Goal: Task Accomplishment & Management: Use online tool/utility

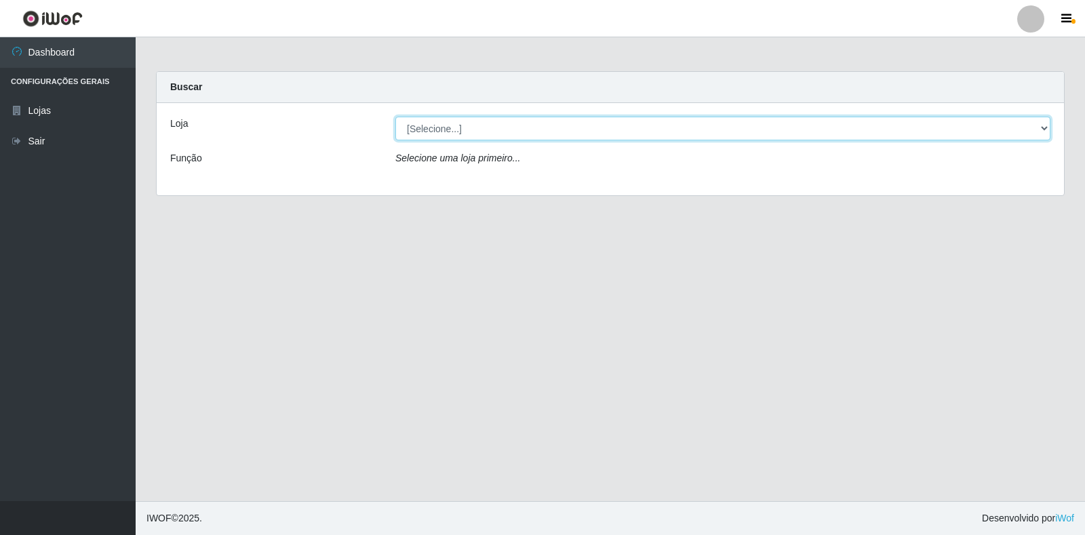
click at [1038, 125] on select "[Selecione...] Extrabom - Loja 18 Goiabeiras" at bounding box center [723, 129] width 655 height 24
select select "501"
click at [396, 117] on select "[Selecione...] Extrabom - Loja 18 Goiabeiras" at bounding box center [723, 129] width 655 height 24
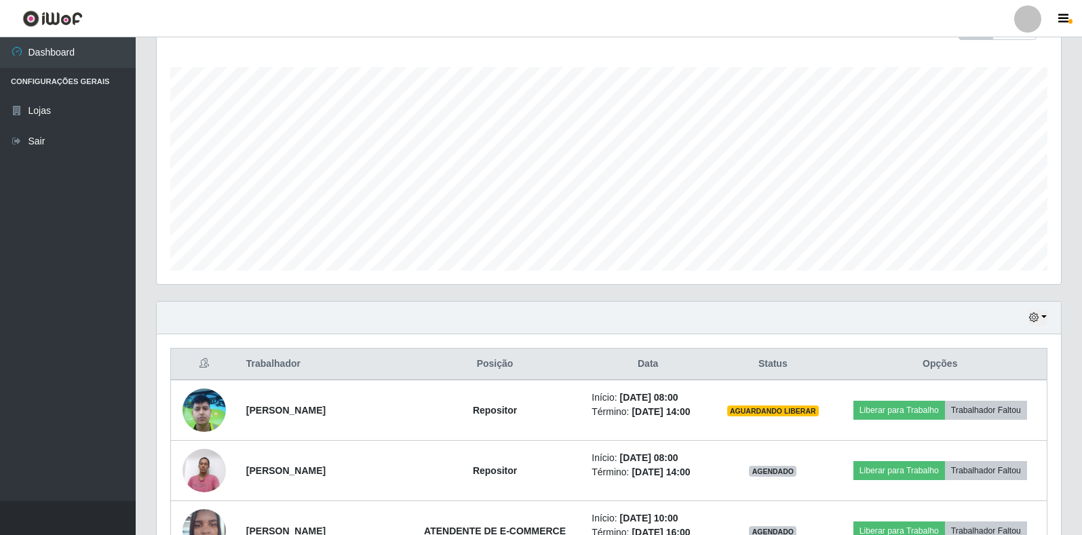
scroll to position [407, 0]
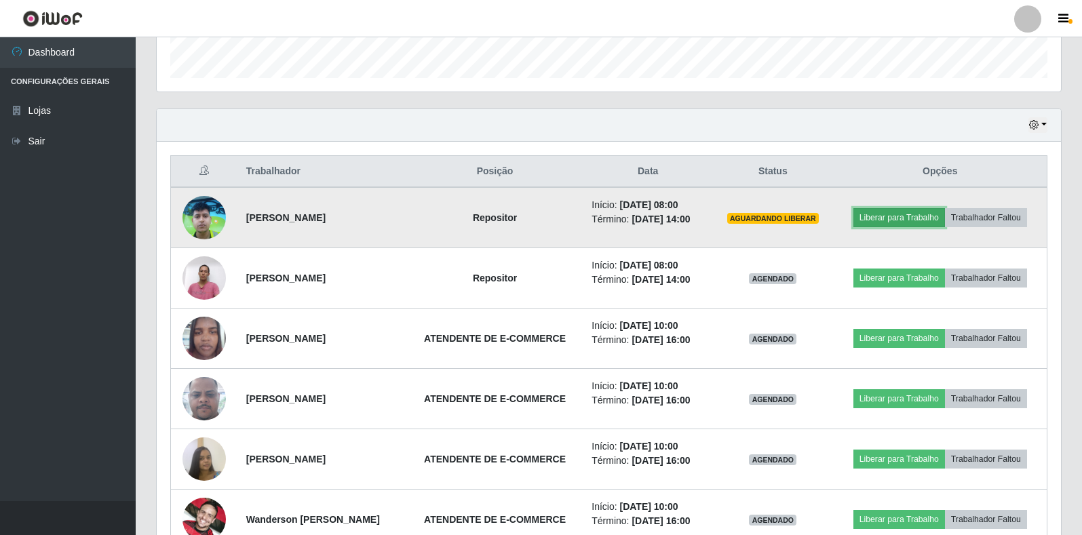
click at [896, 217] on button "Liberar para Trabalho" at bounding box center [899, 217] width 92 height 19
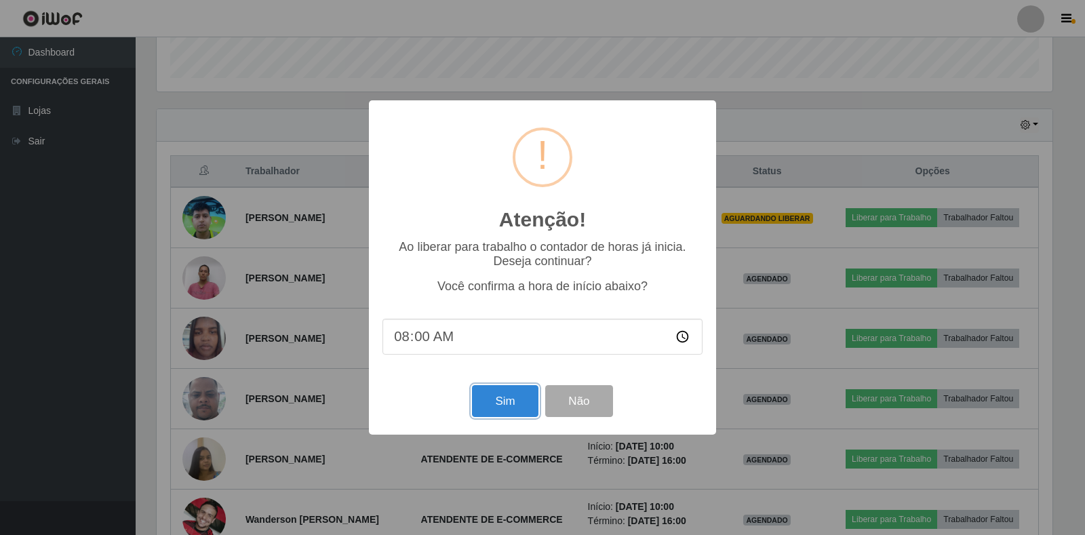
click at [516, 431] on div "Atenção! × Ao liberar para trabalho o contador de horas já inicia. Deseja conti…" at bounding box center [542, 267] width 347 height 334
click at [513, 415] on button "Sim" at bounding box center [505, 401] width 66 height 32
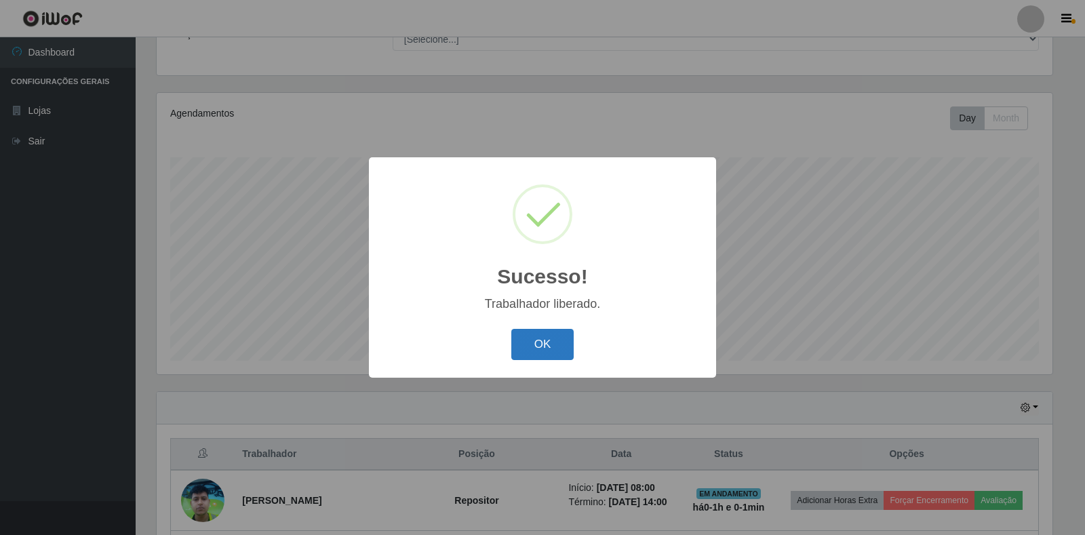
click at [531, 334] on button "OK" at bounding box center [543, 345] width 63 height 32
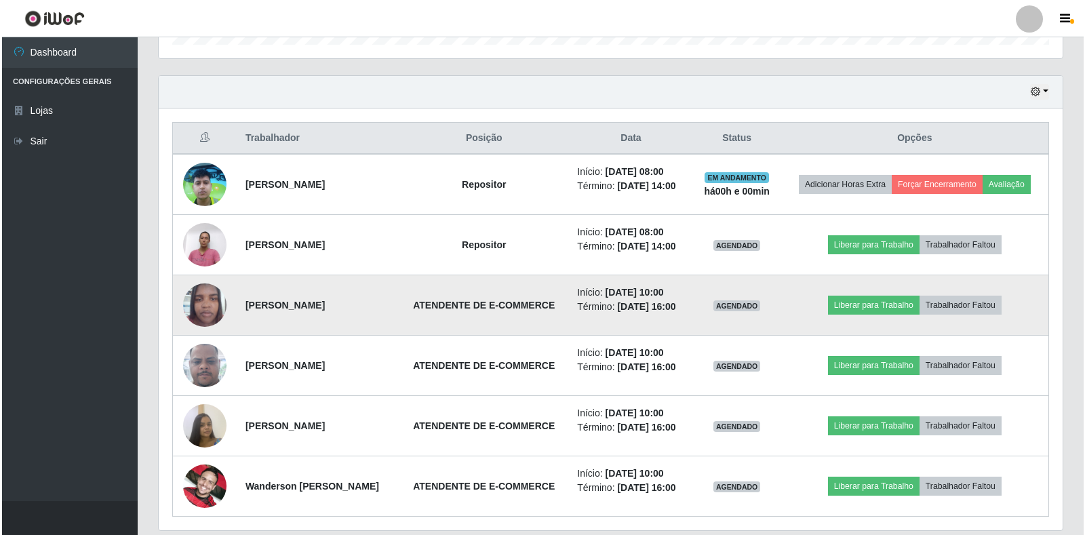
scroll to position [463, 0]
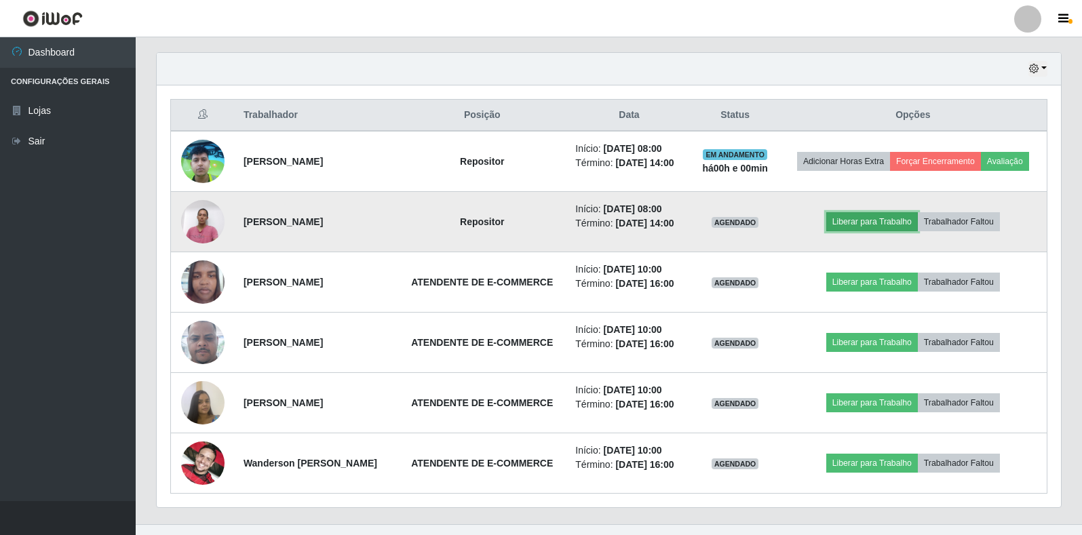
click at [888, 231] on button "Liberar para Trabalho" at bounding box center [872, 221] width 92 height 19
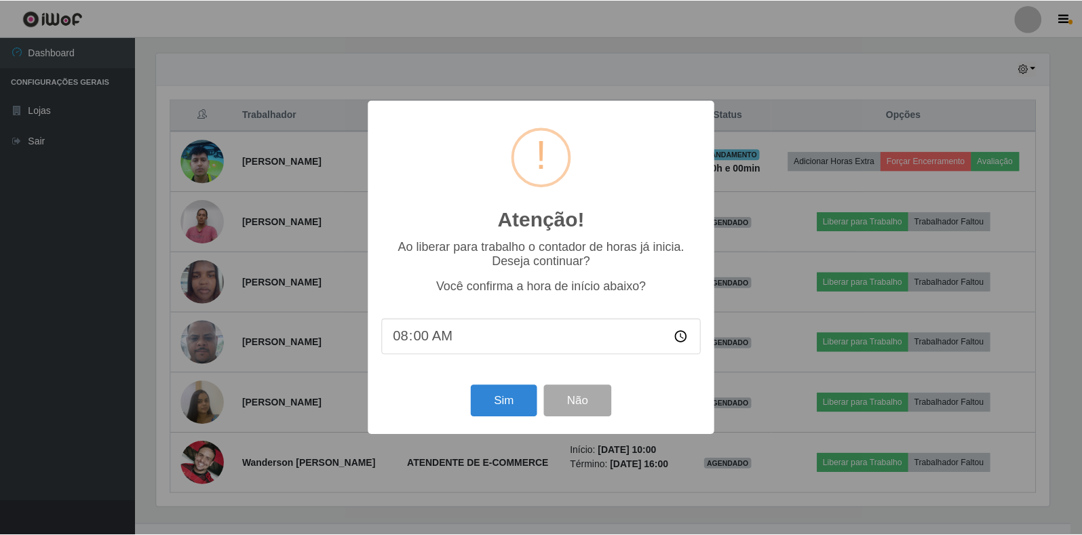
scroll to position [282, 896]
click at [509, 410] on button "Sim" at bounding box center [505, 401] width 66 height 32
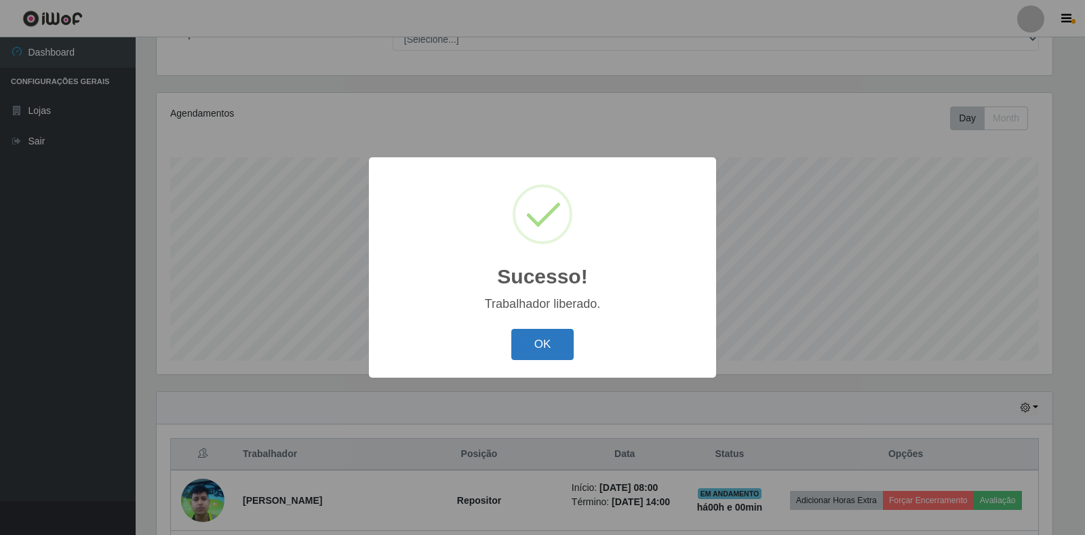
click at [558, 336] on button "OK" at bounding box center [543, 345] width 63 height 32
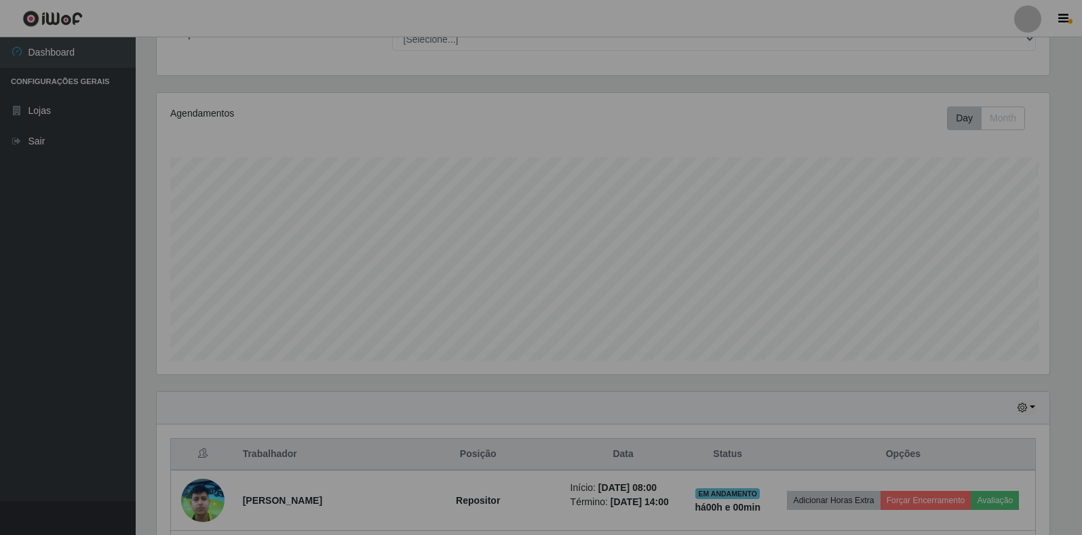
scroll to position [282, 904]
